Goal: Use online tool/utility: Utilize a website feature to perform a specific function

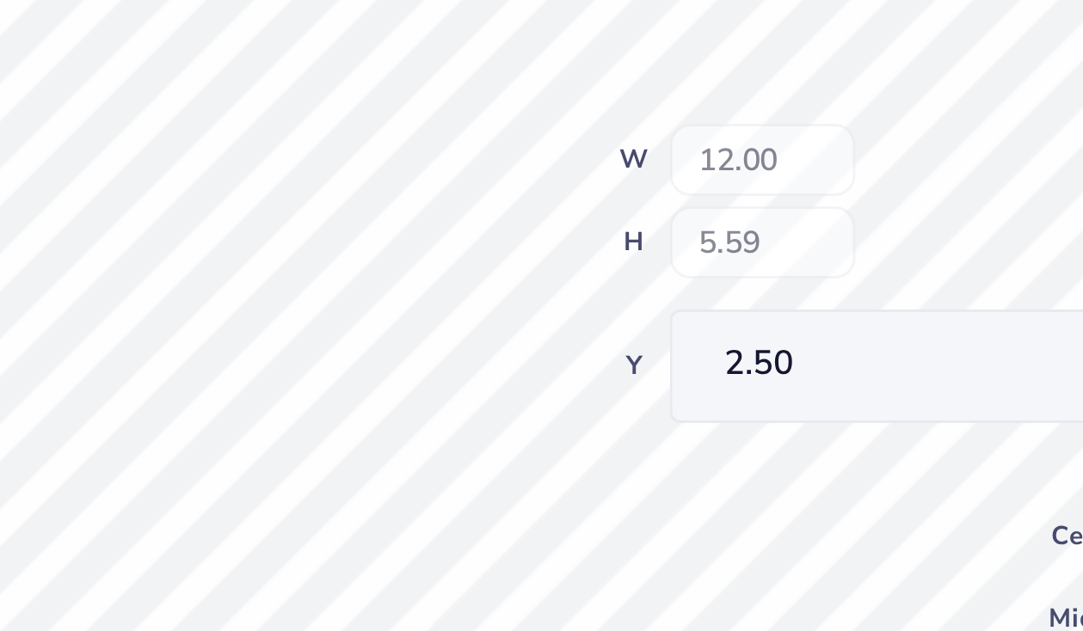
type textarea "x"
type input "3.40"
type textarea "x"
type input "2.51"
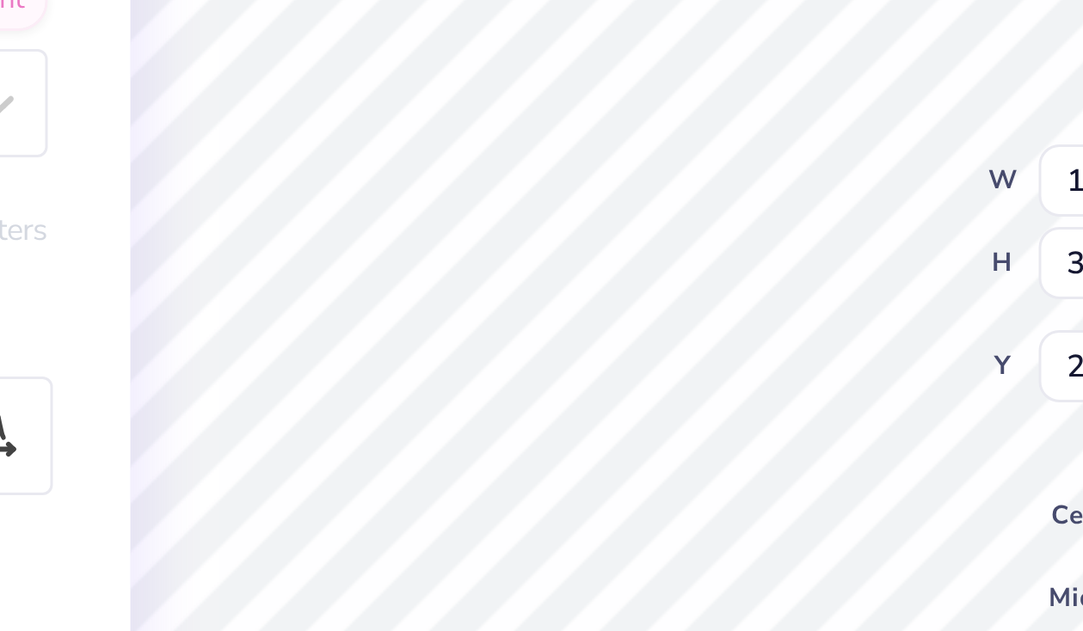
type textarea "x"
type textarea "W"
type textarea "x"
type textarea "Wo"
type textarea "x"
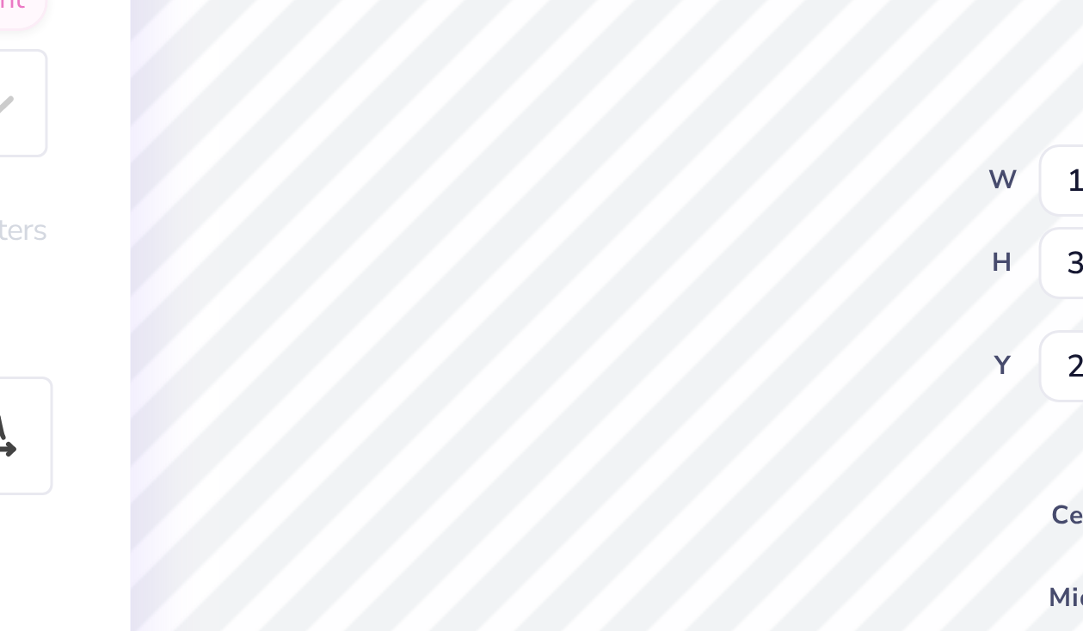
type textarea "Wom"
type textarea "x"
type textarea "Wome"
type textarea "x"
type textarea "Women"
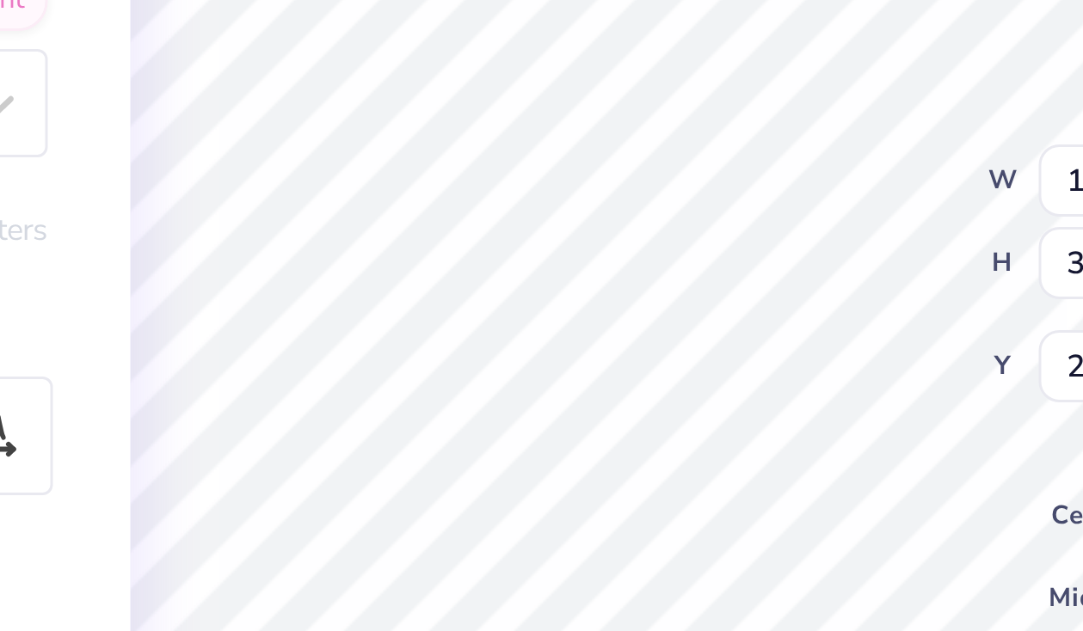
type textarea "x"
type textarea "Women"
type textarea "x"
type textarea "Women i"
type textarea "x"
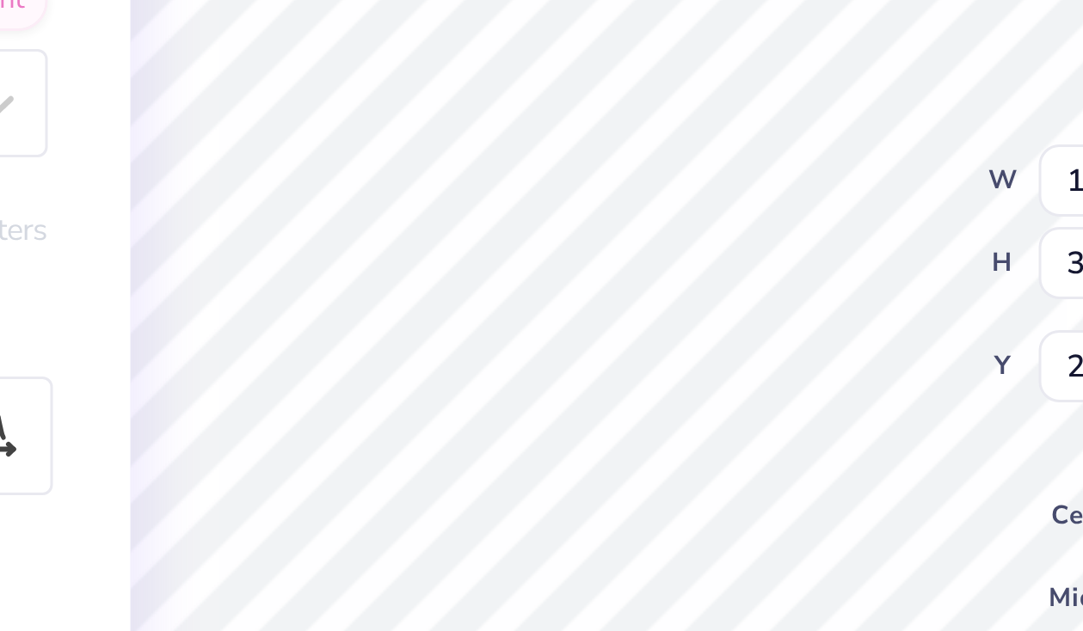
type textarea "Women in"
type textarea "x"
type textarea "Women in"
type textarea "x"
type textarea "Women in L"
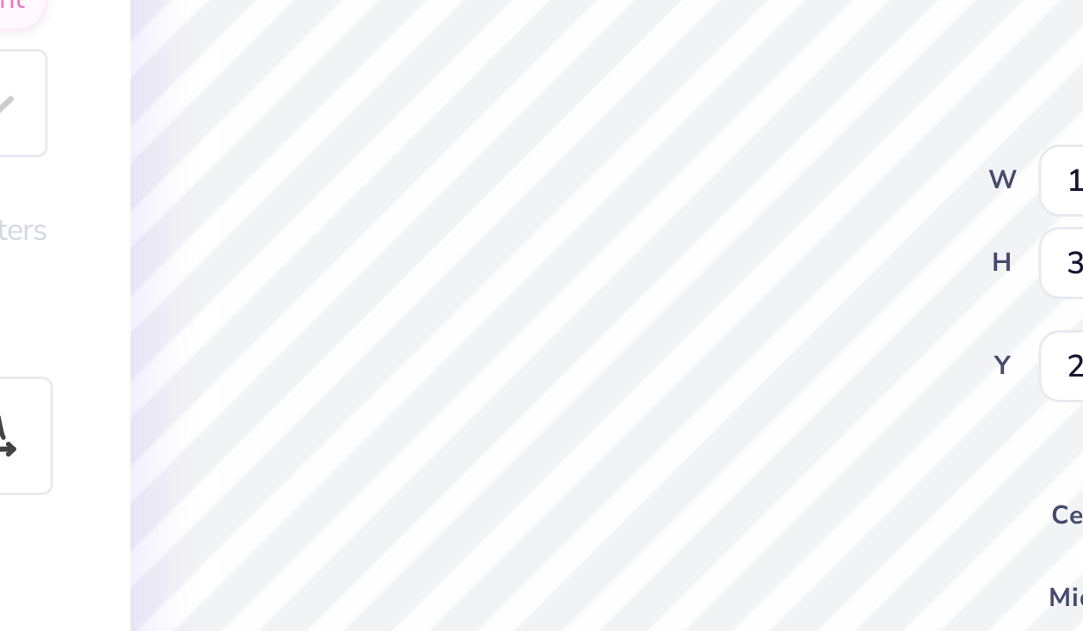
type textarea "x"
type textarea "Women in La"
type textarea "x"
type textarea "Women in Law"
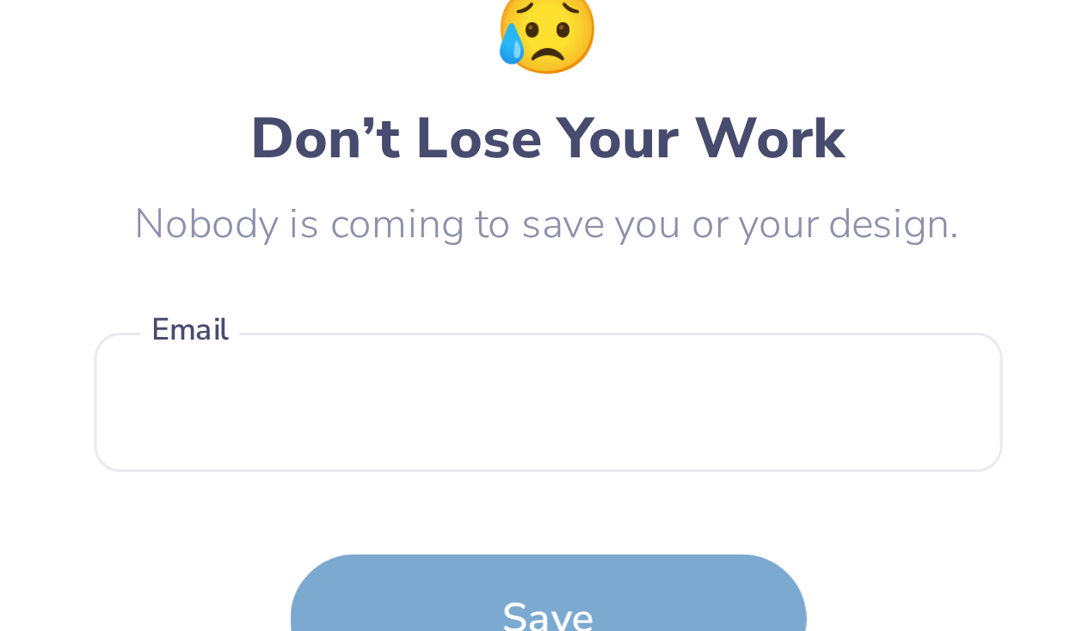
type textarea "x"
